Goal: Transaction & Acquisition: Purchase product/service

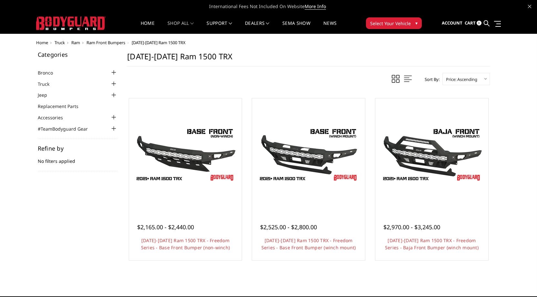
click at [415, 23] on span "▾" at bounding box center [416, 23] width 2 height 7
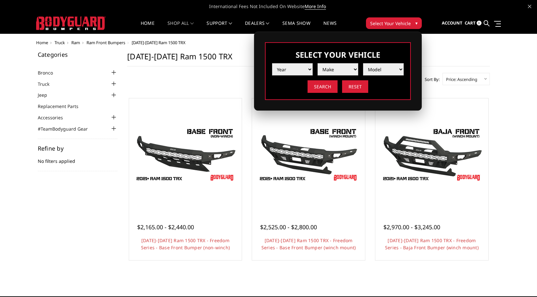
select select "yr_2023"
select select "mk_ram"
select select "md_trx"
click at [325, 88] on input "Search" at bounding box center [322, 86] width 30 height 13
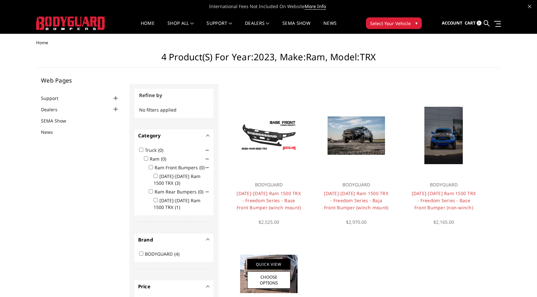
click at [269, 260] on link "Quick View" at bounding box center [268, 264] width 43 height 11
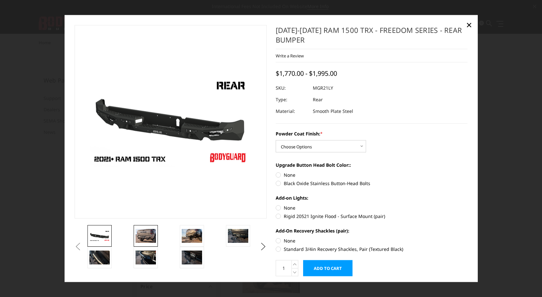
click at [145, 236] on img at bounding box center [146, 236] width 20 height 14
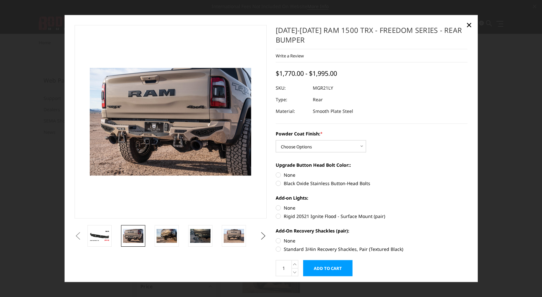
click at [261, 236] on button "Next" at bounding box center [263, 236] width 10 height 10
click at [136, 236] on img at bounding box center [133, 236] width 20 height 14
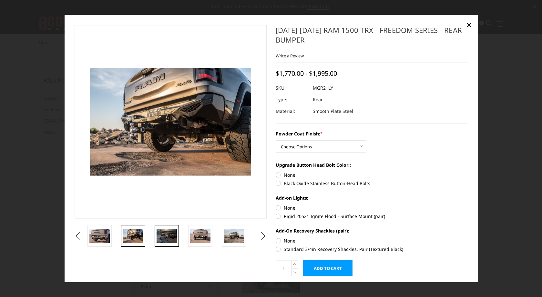
click at [169, 235] on img at bounding box center [166, 236] width 20 height 14
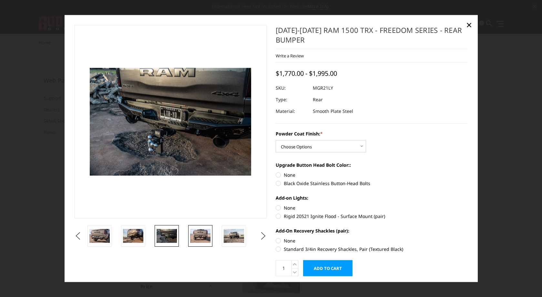
click at [198, 235] on img at bounding box center [200, 236] width 20 height 14
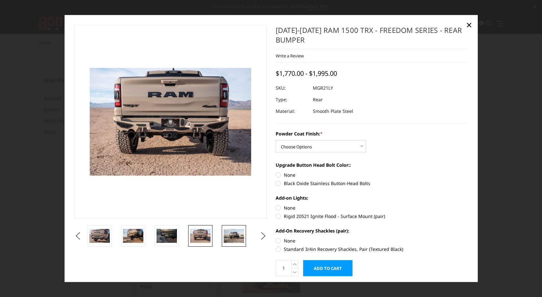
click at [236, 237] on img at bounding box center [234, 236] width 20 height 14
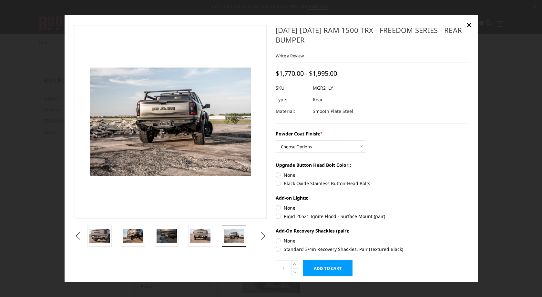
click at [261, 235] on button "Next" at bounding box center [263, 236] width 10 height 10
click at [262, 235] on button "Next" at bounding box center [263, 236] width 10 height 10
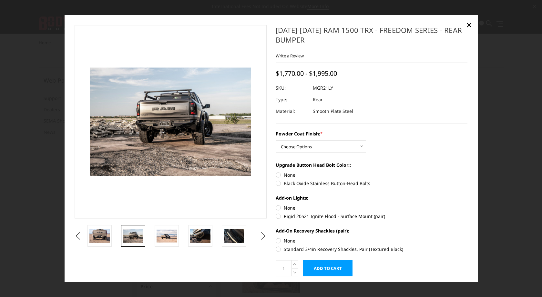
click at [262, 235] on button "Next" at bounding box center [263, 236] width 10 height 10
click at [171, 234] on img at bounding box center [166, 235] width 20 height 13
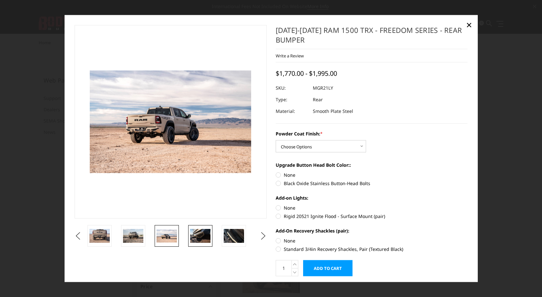
click at [197, 235] on img at bounding box center [200, 236] width 20 height 14
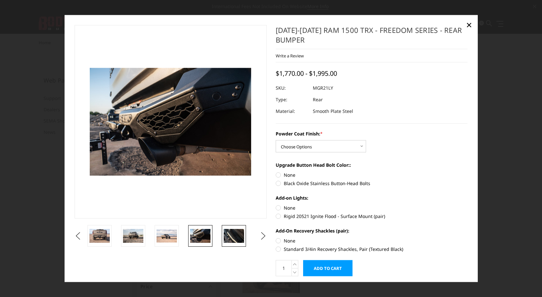
click at [236, 240] on img at bounding box center [234, 236] width 20 height 14
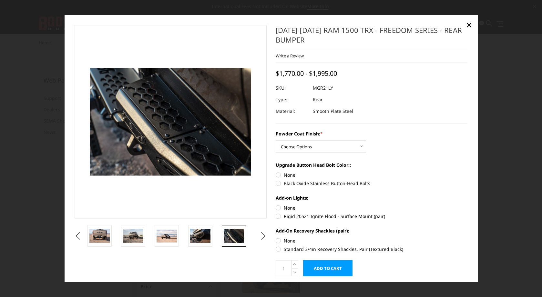
click at [263, 235] on button "Next" at bounding box center [263, 236] width 10 height 10
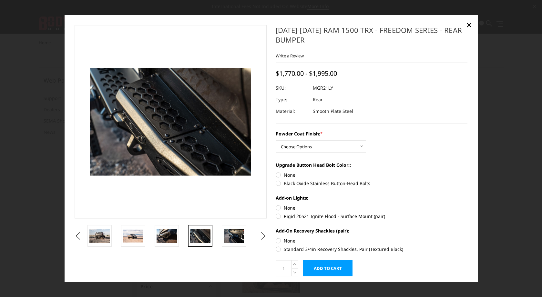
click at [263, 235] on button "Next" at bounding box center [263, 236] width 10 height 10
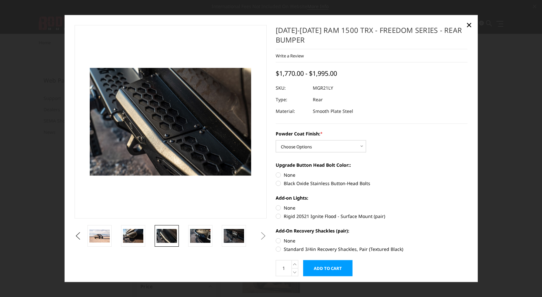
click at [263, 235] on button "Next" at bounding box center [263, 236] width 10 height 10
click at [260, 237] on button "Next" at bounding box center [263, 236] width 10 height 10
click at [259, 237] on button "Next" at bounding box center [263, 236] width 10 height 10
click at [200, 234] on img at bounding box center [200, 236] width 20 height 14
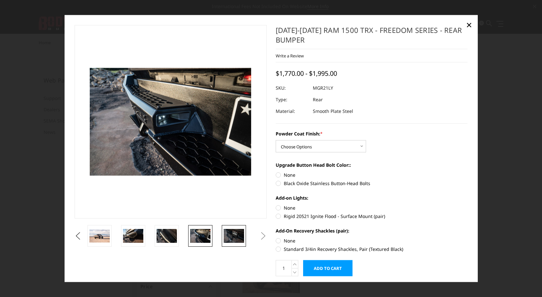
click at [232, 236] on img at bounding box center [234, 236] width 20 height 14
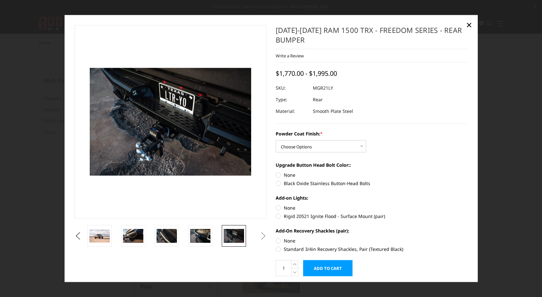
click at [260, 235] on button "Next" at bounding box center [263, 236] width 10 height 10
click at [260, 233] on button "Next" at bounding box center [263, 236] width 10 height 10
click at [276, 249] on label "Standard 3/4in Recovery Shackles, Pair (Textured Black)" at bounding box center [372, 249] width 192 height 7
click at [467, 237] on input "Standard 3/4in Recovery Shackles, Pair (Textured Black)" at bounding box center [467, 237] width 0 height 0
radio input "true"
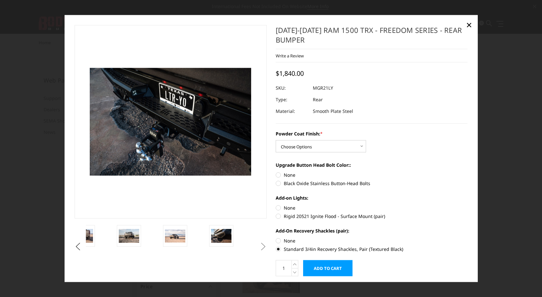
click at [276, 184] on label "Black Oxide Stainless Button-Head Bolts" at bounding box center [372, 183] width 192 height 7
click at [467, 172] on input "Black Oxide Stainless Button-Head Bolts" at bounding box center [467, 171] width 0 height 0
radio input "true"
select select "3143"
click at [468, 25] on span "×" at bounding box center [469, 25] width 6 height 14
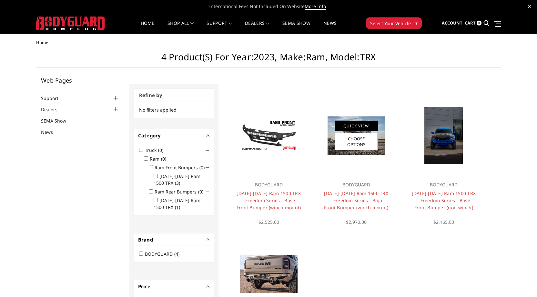
click at [352, 125] on link "Quick View" at bounding box center [356, 126] width 43 height 11
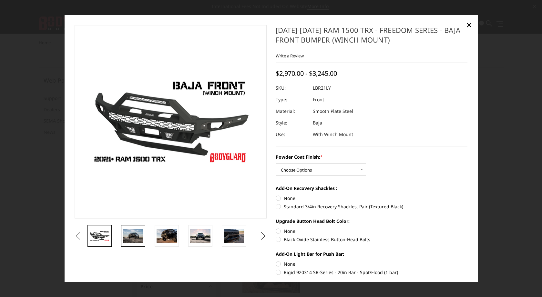
click at [132, 236] on img at bounding box center [133, 236] width 20 height 14
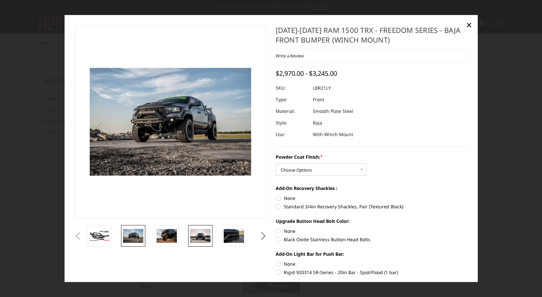
click at [202, 237] on img at bounding box center [200, 236] width 20 height 14
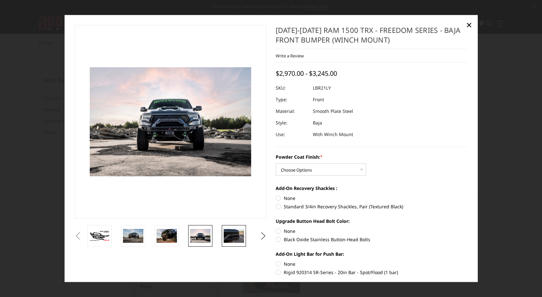
click at [232, 235] on img at bounding box center [234, 236] width 20 height 14
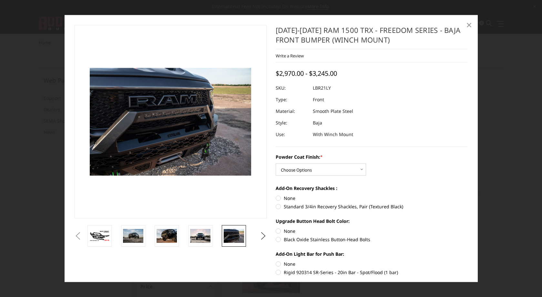
click at [469, 24] on span "×" at bounding box center [469, 25] width 6 height 14
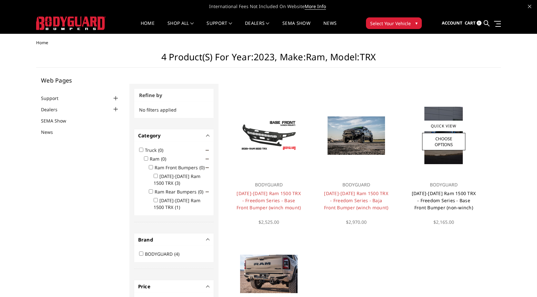
click at [424, 193] on link "[DATE]-[DATE] Ram 1500 TRX - Freedom Series - Base Front Bumper (non-winch)" at bounding box center [444, 200] width 64 height 20
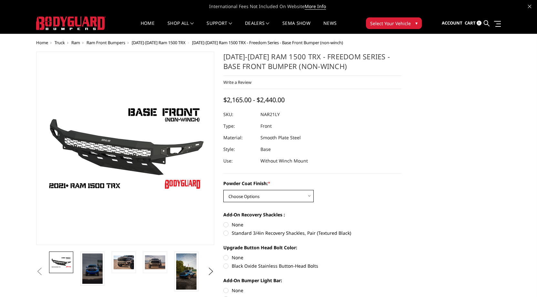
select select "3141"
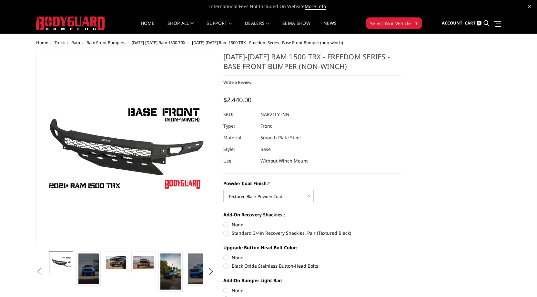
click at [226, 233] on label "Standard 3/4in Recovery Shackles, Pair (Textured Black)" at bounding box center [312, 233] width 178 height 7
click at [401, 222] on input "Standard 3/4in Recovery Shackles, Pair (Textured Black)" at bounding box center [401, 221] width 0 height 0
radio input "true"
drag, startPoint x: 227, startPoint y: 267, endPoint x: 260, endPoint y: 266, distance: 32.9
click at [227, 267] on label "Black Oxide Stainless Button-Head Bolts" at bounding box center [312, 266] width 178 height 7
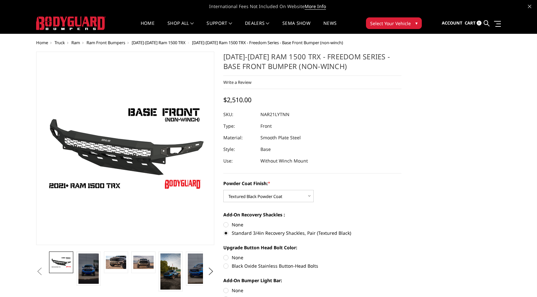
click at [401, 255] on input "Black Oxide Stainless Button-Head Bolts" at bounding box center [401, 254] width 0 height 0
radio input "true"
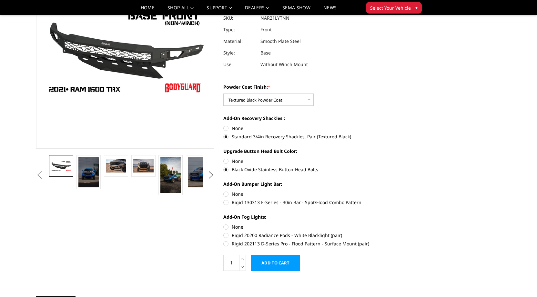
scroll to position [79, 0]
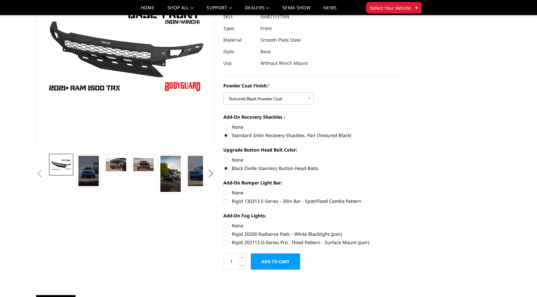
click at [226, 192] on label "None" at bounding box center [312, 192] width 178 height 7
click at [224, 190] on input "None" at bounding box center [223, 189] width 0 height 0
radio input "true"
click at [227, 226] on label "None" at bounding box center [312, 225] width 178 height 7
click at [224, 223] on input "None" at bounding box center [223, 222] width 0 height 0
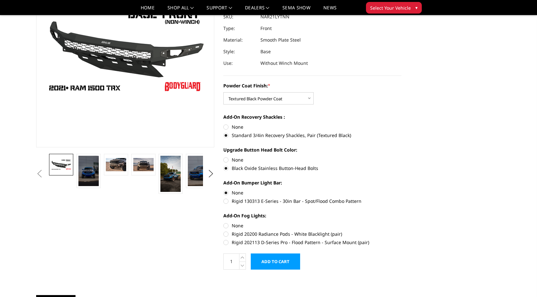
radio input "true"
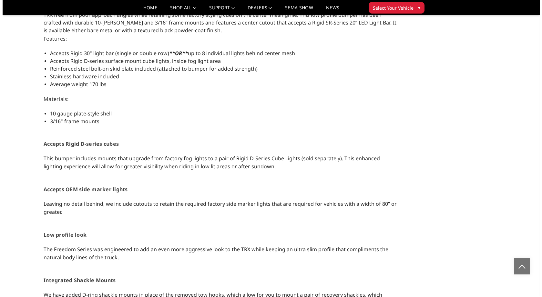
scroll to position [0, 0]
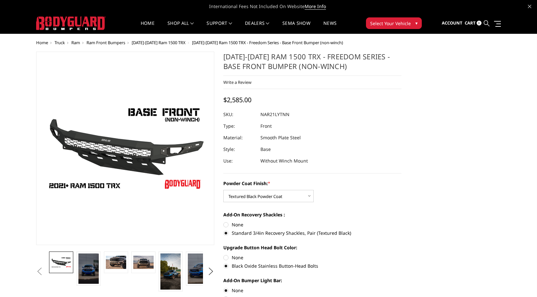
click at [485, 24] on icon at bounding box center [487, 23] width 6 height 6
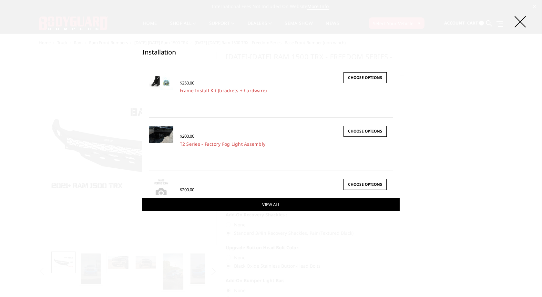
type input "installation"
click at [279, 206] on link "View All" at bounding box center [270, 204] width 257 height 13
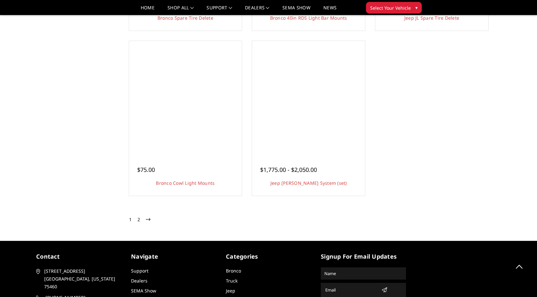
scroll to position [1139, 0]
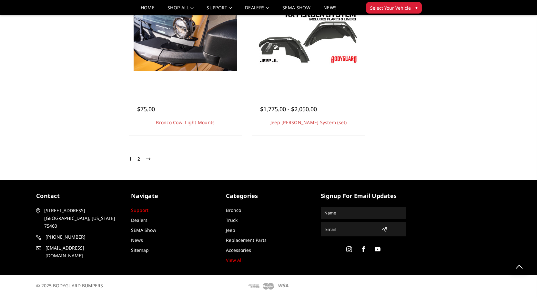
click at [139, 210] on link "Support" at bounding box center [139, 210] width 17 height 6
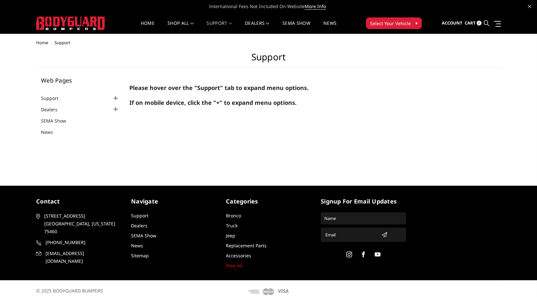
click at [487, 21] on icon at bounding box center [487, 23] width 6 height 6
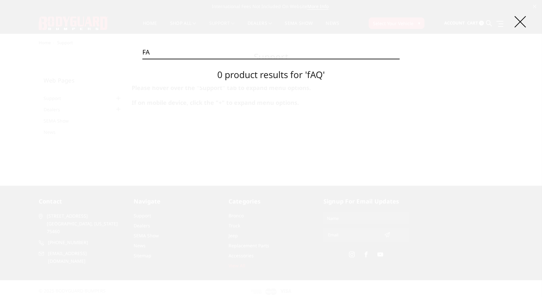
type input "f"
click at [96, 85] on div "Search Search 0 product results for 'fAQ'" at bounding box center [271, 148] width 542 height 297
click at [521, 20] on icon at bounding box center [519, 21] width 11 height 11
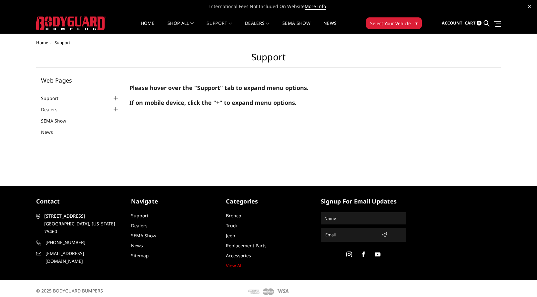
click at [116, 109] on div at bounding box center [116, 109] width 8 height 8
click at [47, 110] on link "Dealers" at bounding box center [53, 109] width 25 height 7
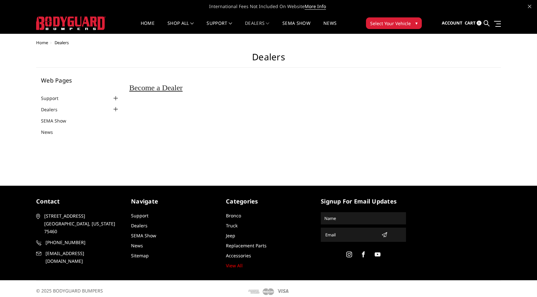
click at [115, 97] on div at bounding box center [116, 99] width 8 height 8
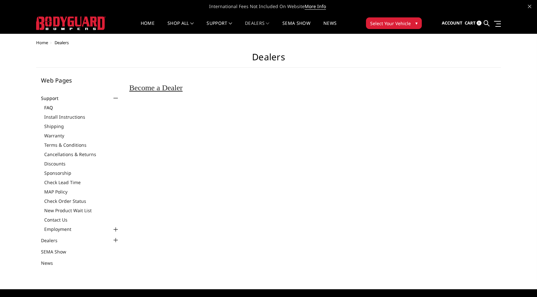
click at [51, 107] on link "FAQ" at bounding box center [81, 107] width 75 height 7
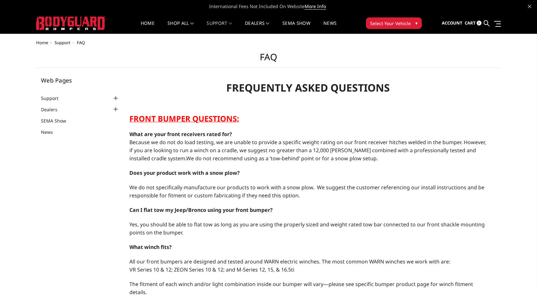
select select "US"
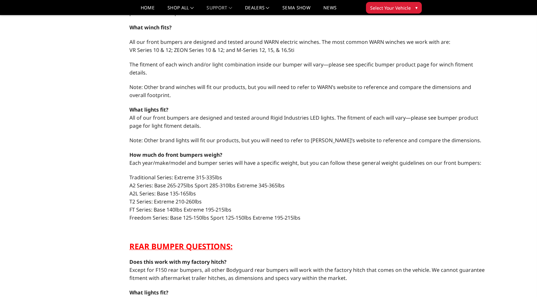
scroll to position [202, 0]
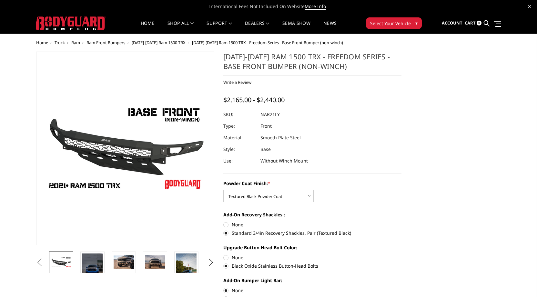
select select "3141"
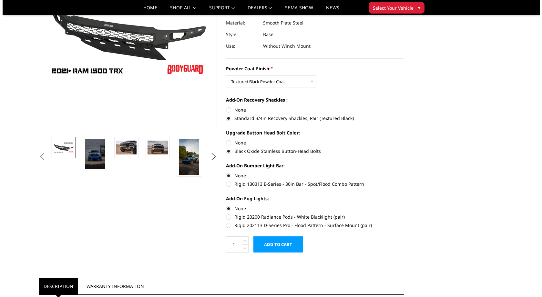
scroll to position [97, 0]
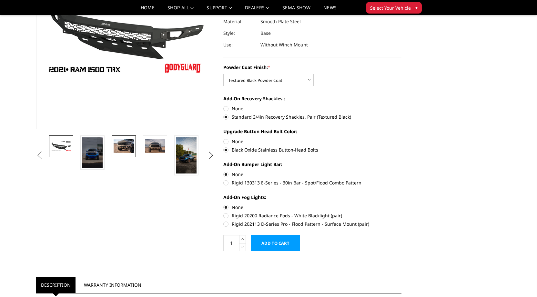
click at [123, 144] on img at bounding box center [124, 146] width 20 height 14
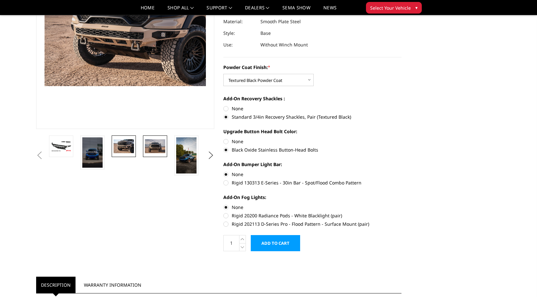
click at [156, 148] on img at bounding box center [155, 146] width 20 height 14
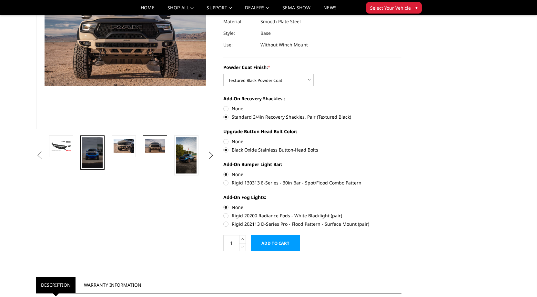
click at [87, 153] on img at bounding box center [92, 152] width 20 height 30
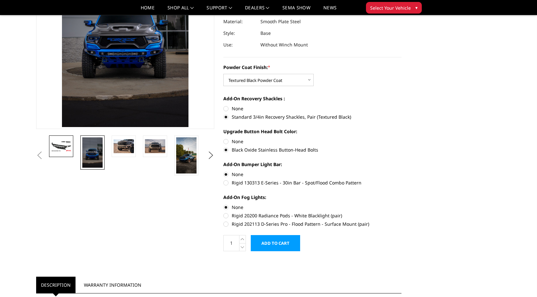
click at [68, 139] on link at bounding box center [61, 147] width 24 height 22
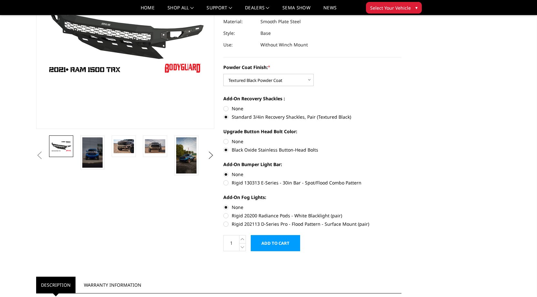
click at [210, 154] on button "Next" at bounding box center [211, 156] width 10 height 10
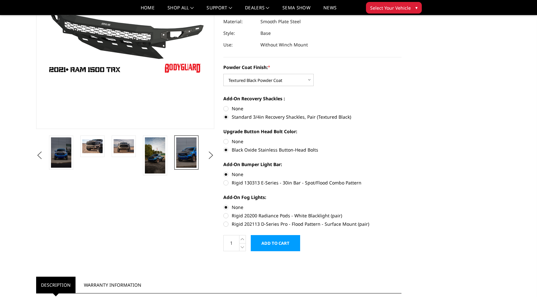
click at [185, 153] on img at bounding box center [186, 152] width 20 height 30
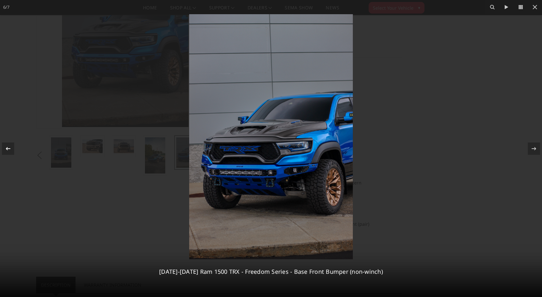
click at [7, 147] on icon at bounding box center [8, 149] width 8 height 8
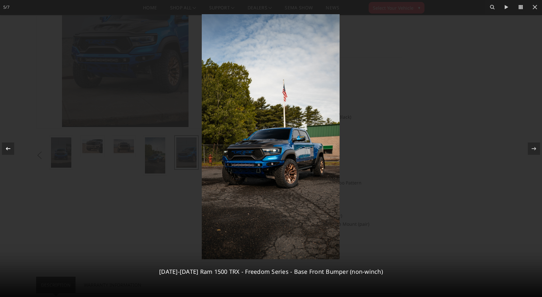
click at [6, 146] on icon at bounding box center [8, 149] width 8 height 8
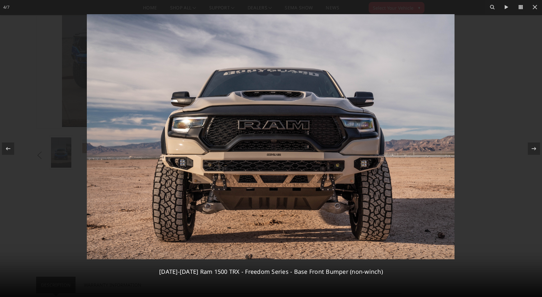
click at [184, 164] on img at bounding box center [270, 136] width 367 height 245
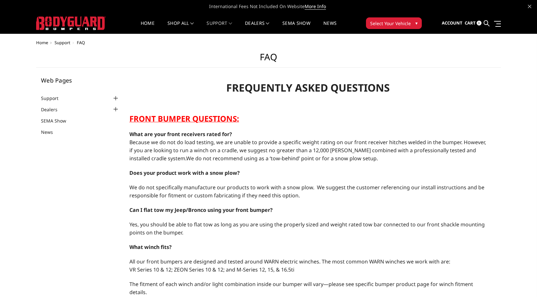
select select "US"
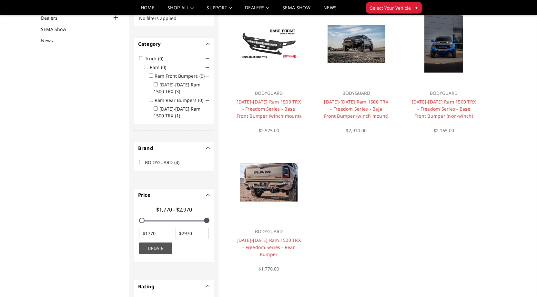
scroll to position [84, 0]
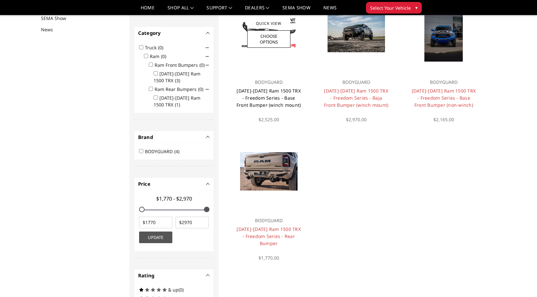
click at [244, 93] on link "[DATE]-[DATE] Ram 1500 TRX - Freedom Series - Base Front Bumper (winch mount)" at bounding box center [268, 98] width 65 height 20
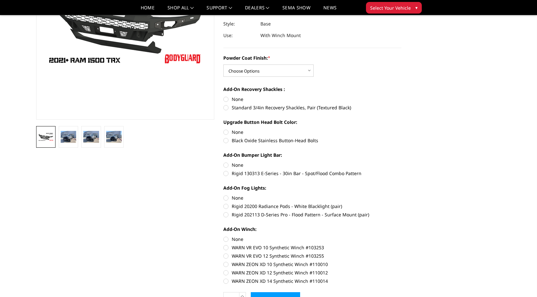
scroll to position [119, 0]
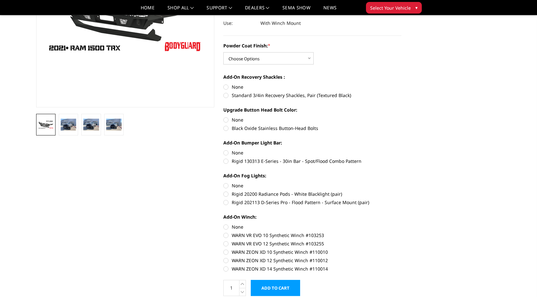
drag, startPoint x: 276, startPoint y: 195, endPoint x: 232, endPoint y: 194, distance: 44.9
click at [232, 194] on label "Rigid 20200 Radiance Pods - White Blacklight (pair)" at bounding box center [312, 194] width 178 height 7
click at [401, 183] on input "Rigid 20200 Radiance Pods - White Blacklight (pair)" at bounding box center [401, 182] width 0 height 0
radio input "true"
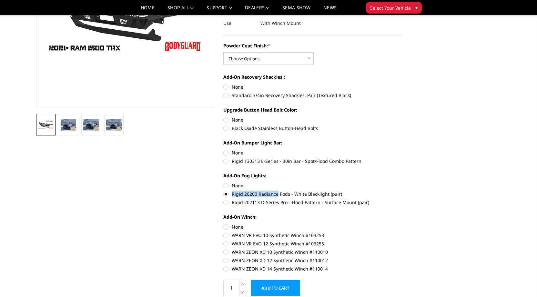
copy label "Rigid 20200 Radiance"
click at [398, 202] on label "Rigid 202113 D-Series Pro - Flood Pattern - Surface Mount (pair)" at bounding box center [312, 202] width 178 height 7
click at [401, 191] on input "Rigid 202113 D-Series Pro - Flood Pattern - Surface Mount (pair)" at bounding box center [401, 191] width 0 height 0
radio input "true"
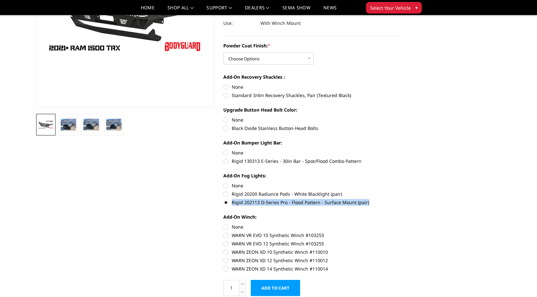
drag, startPoint x: 232, startPoint y: 201, endPoint x: 366, endPoint y: 204, distance: 134.2
click at [366, 204] on label "Rigid 202113 D-Series Pro - Flood Pattern - Surface Mount (pair)" at bounding box center [312, 202] width 178 height 7
click at [401, 191] on input "Rigid 202113 D-Series Pro - Flood Pattern - Surface Mount (pair)" at bounding box center [401, 191] width 0 height 0
copy label "Rigid 202113 D-Series Pro - Flood Pattern - Surface Mount (pair)"
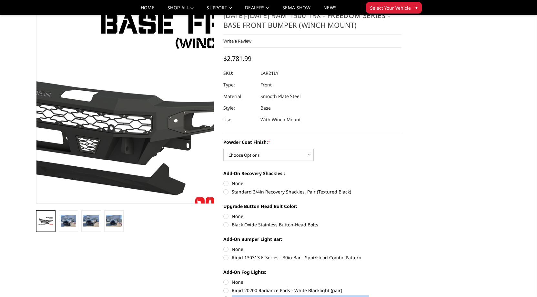
scroll to position [21, 0]
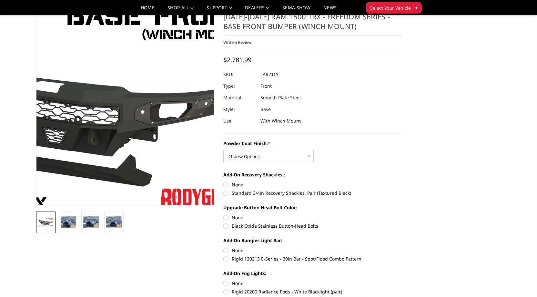
click at [175, 109] on img at bounding box center [59, 108] width 413 height 232
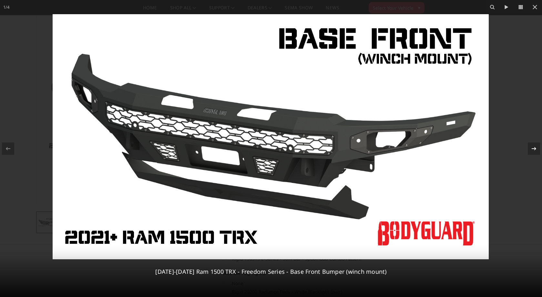
click at [533, 148] on icon at bounding box center [533, 148] width 5 height 3
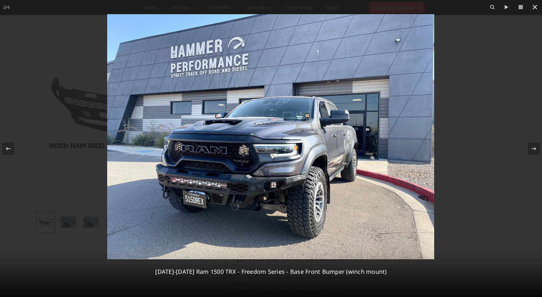
click at [535, 9] on icon at bounding box center [535, 7] width 8 height 8
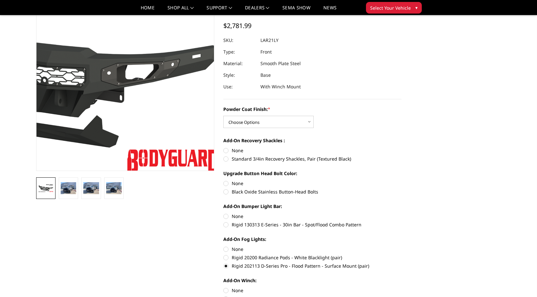
scroll to position [0, 0]
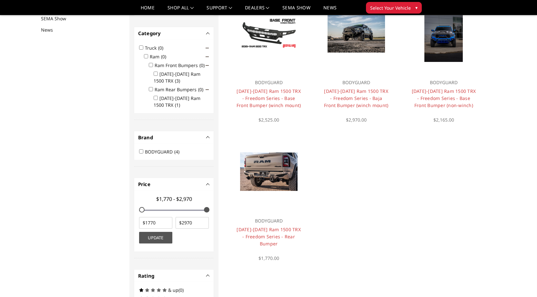
scroll to position [84, 0]
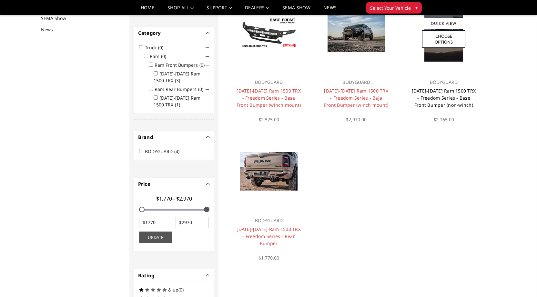
click at [441, 95] on link "[DATE]-[DATE] Ram 1500 TRX - Freedom Series - Base Front Bumper (non-winch)" at bounding box center [444, 98] width 64 height 20
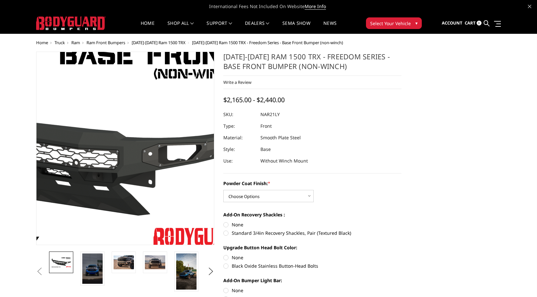
click at [181, 153] on img at bounding box center [51, 148] width 413 height 232
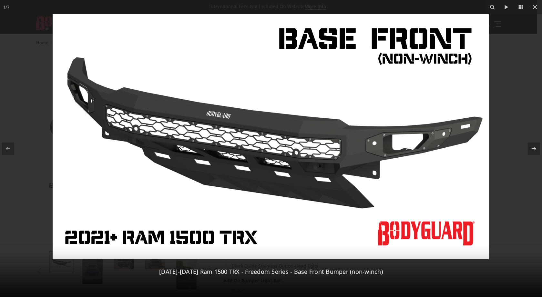
click at [406, 149] on img at bounding box center [271, 136] width 436 height 245
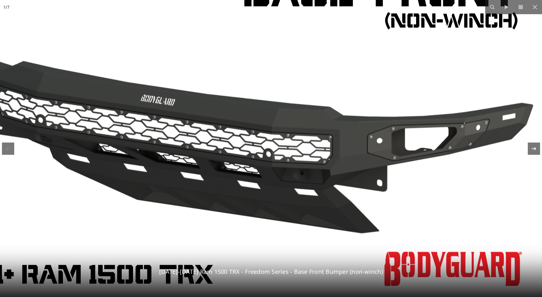
click at [533, 149] on icon at bounding box center [533, 148] width 5 height 3
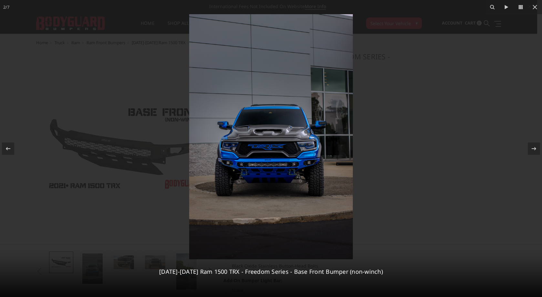
click at [295, 157] on img at bounding box center [271, 136] width 164 height 245
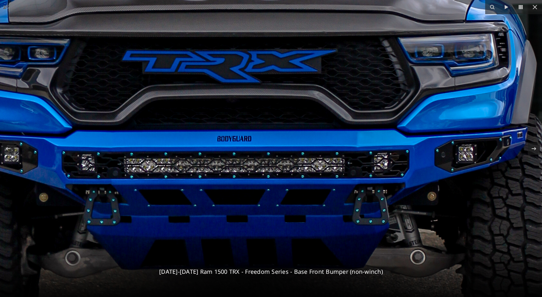
drag, startPoint x: 92, startPoint y: 226, endPoint x: 188, endPoint y: 193, distance: 102.0
click at [187, 192] on img at bounding box center [252, 8] width 919 height 1378
click at [207, 110] on img at bounding box center [252, 8] width 919 height 1378
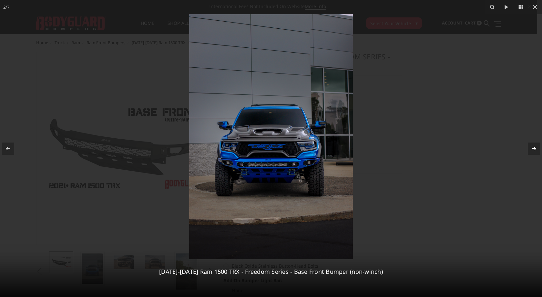
click at [533, 149] on icon at bounding box center [533, 148] width 5 height 3
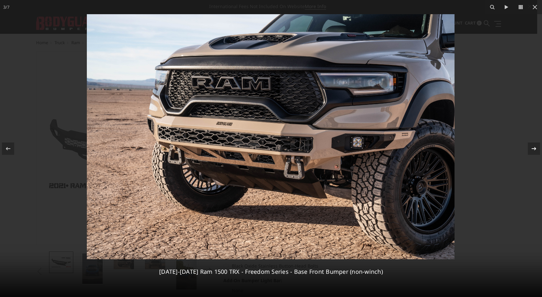
click at [533, 147] on icon at bounding box center [534, 149] width 8 height 8
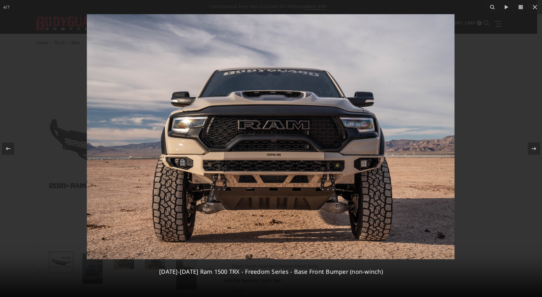
click at [240, 171] on img at bounding box center [270, 136] width 367 height 245
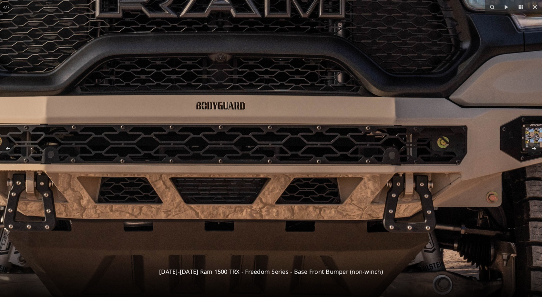
drag, startPoint x: 157, startPoint y: 119, endPoint x: 17, endPoint y: 112, distance: 140.2
click at [19, 111] on img at bounding box center [209, 43] width 1283 height 856
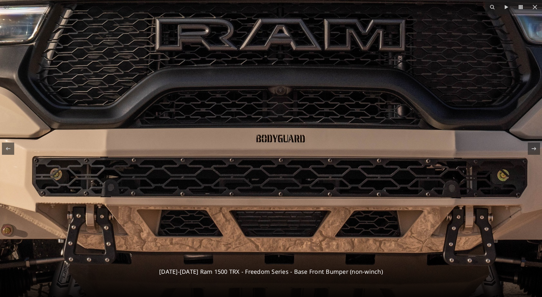
drag, startPoint x: 495, startPoint y: 118, endPoint x: 556, endPoint y: 152, distance: 69.4
click at [6, 150] on icon at bounding box center [8, 149] width 8 height 8
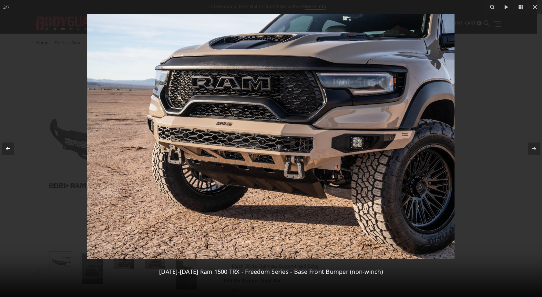
click at [8, 151] on icon at bounding box center [8, 149] width 8 height 8
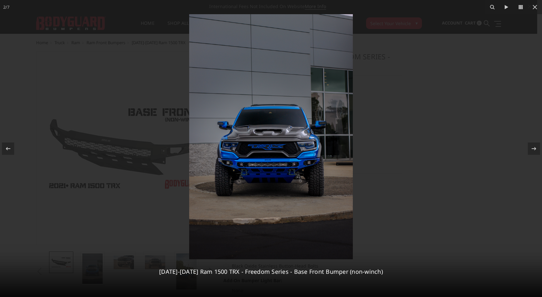
click at [281, 164] on img at bounding box center [271, 136] width 164 height 245
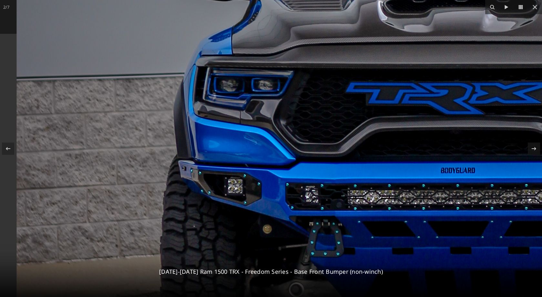
drag, startPoint x: 155, startPoint y: 178, endPoint x: 408, endPoint y: 208, distance: 254.7
click at [438, 208] on img at bounding box center [475, 40] width 919 height 1378
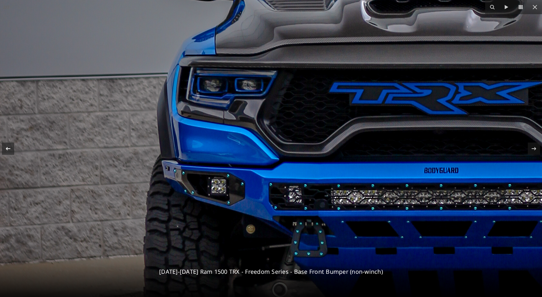
click at [8, 149] on icon at bounding box center [8, 149] width 8 height 8
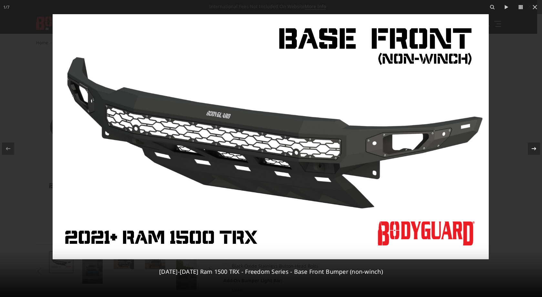
click at [530, 151] on icon at bounding box center [534, 149] width 8 height 8
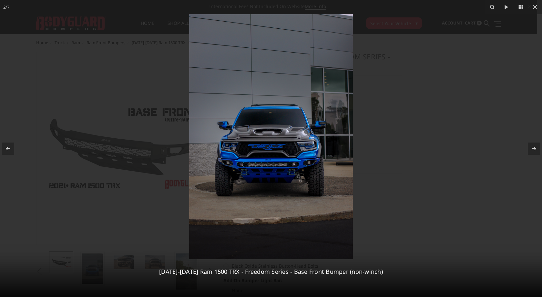
click at [278, 192] on img at bounding box center [271, 136] width 164 height 245
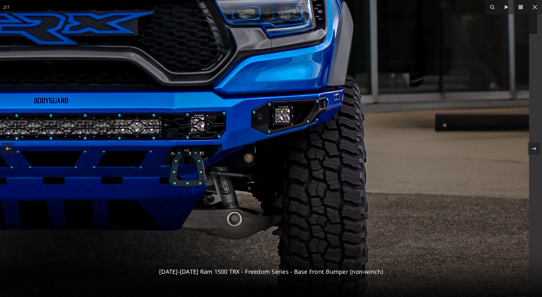
drag, startPoint x: 423, startPoint y: 36, endPoint x: 233, endPoint y: 132, distance: 213.5
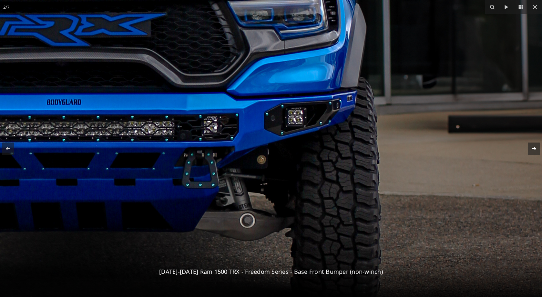
click at [535, 147] on icon at bounding box center [534, 149] width 8 height 8
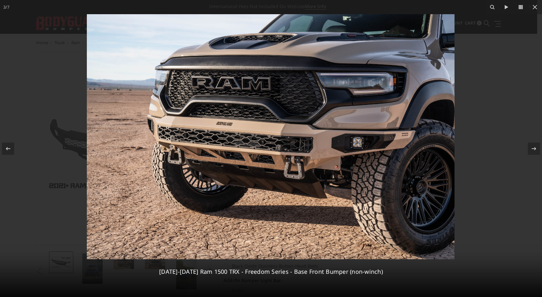
click at [311, 144] on img at bounding box center [270, 136] width 367 height 245
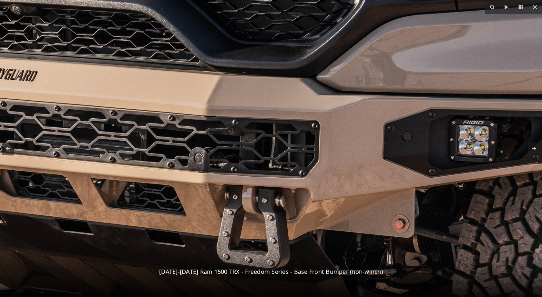
drag, startPoint x: 527, startPoint y: 161, endPoint x: 378, endPoint y: 169, distance: 149.3
click at [378, 169] on div "3 / 7 2021-2024 Ram 1500 TRX - Freedom Series - Base Front Bumper (non-winch)" at bounding box center [271, 148] width 542 height 297
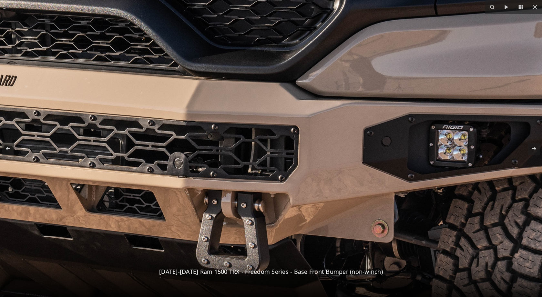
drag, startPoint x: 350, startPoint y: 168, endPoint x: 356, endPoint y: 174, distance: 7.5
click at [356, 174] on img at bounding box center [150, 125] width 1283 height 856
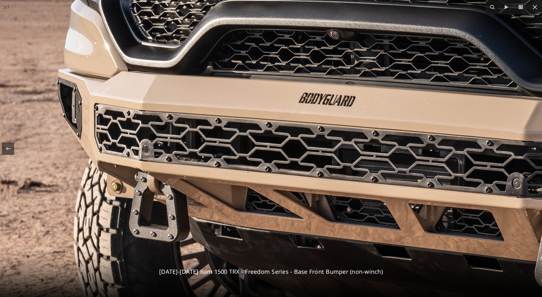
drag, startPoint x: 137, startPoint y: 153, endPoint x: 477, endPoint y: 174, distance: 340.0
click at [477, 174] on img at bounding box center [488, 145] width 1283 height 856
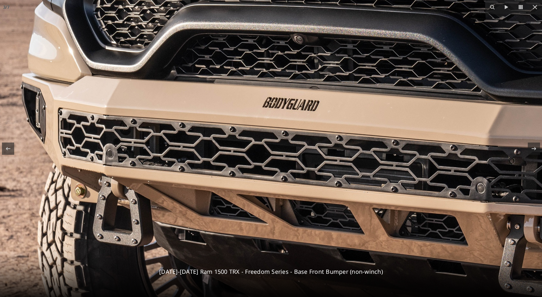
drag, startPoint x: 110, startPoint y: 135, endPoint x: 74, endPoint y: 140, distance: 36.4
click at [74, 140] on img at bounding box center [452, 150] width 1283 height 856
